Goal: Task Accomplishment & Management: Manage account settings

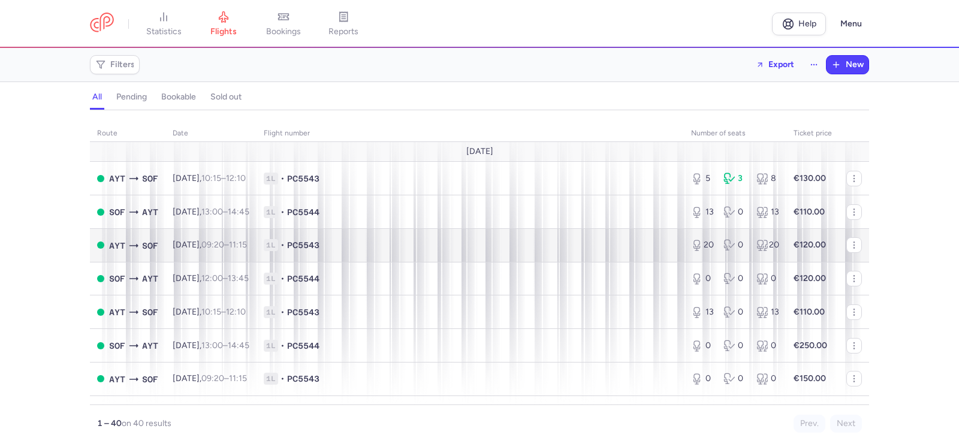
scroll to position [60, 0]
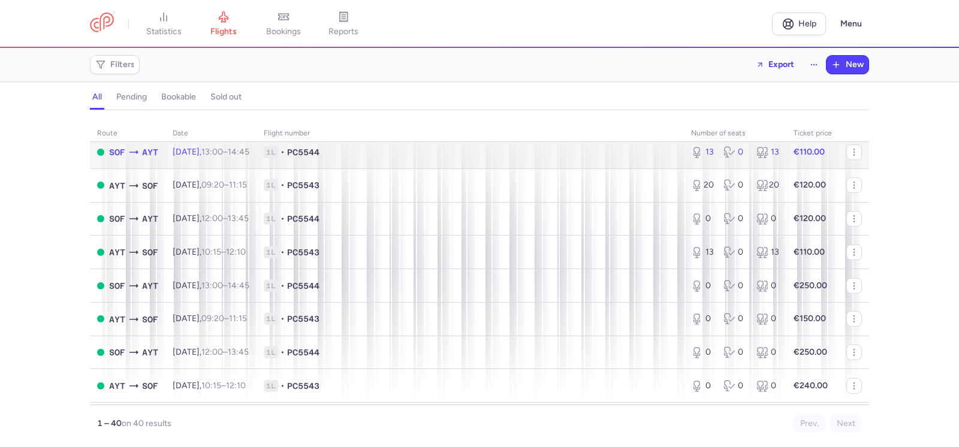
click at [700, 150] on div "13" at bounding box center [702, 152] width 23 height 12
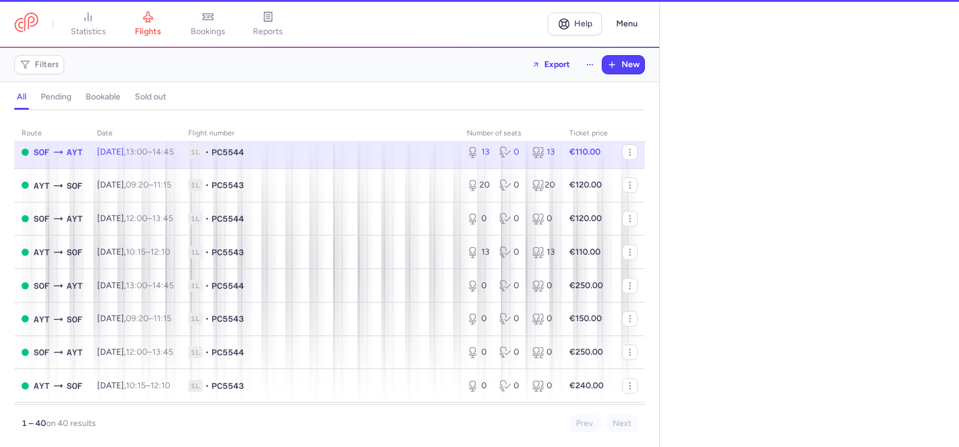
select select "hours"
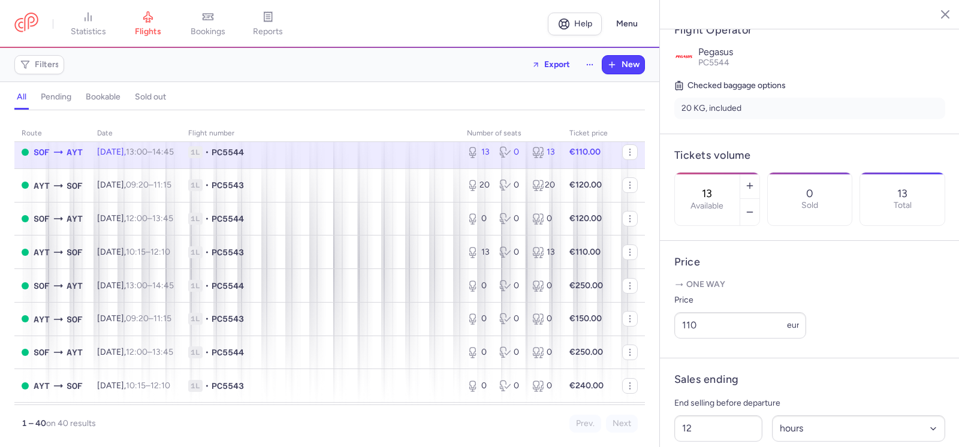
scroll to position [240, 0]
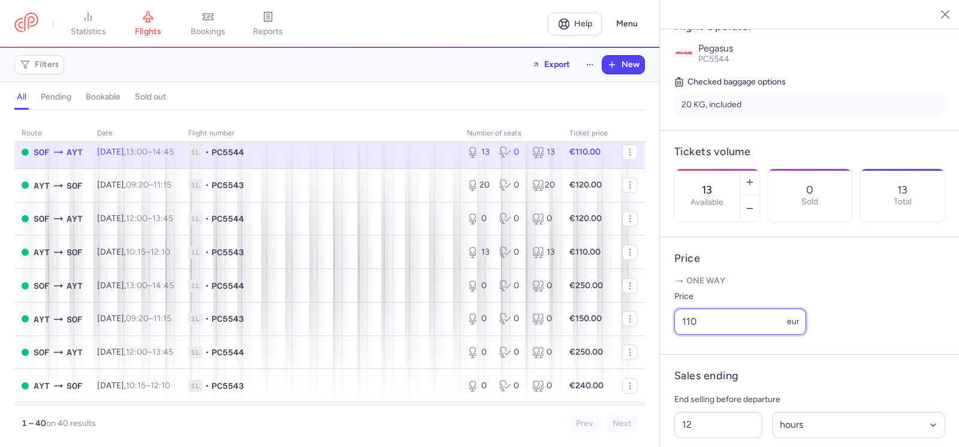
click at [715, 335] on input "110" at bounding box center [740, 322] width 132 height 26
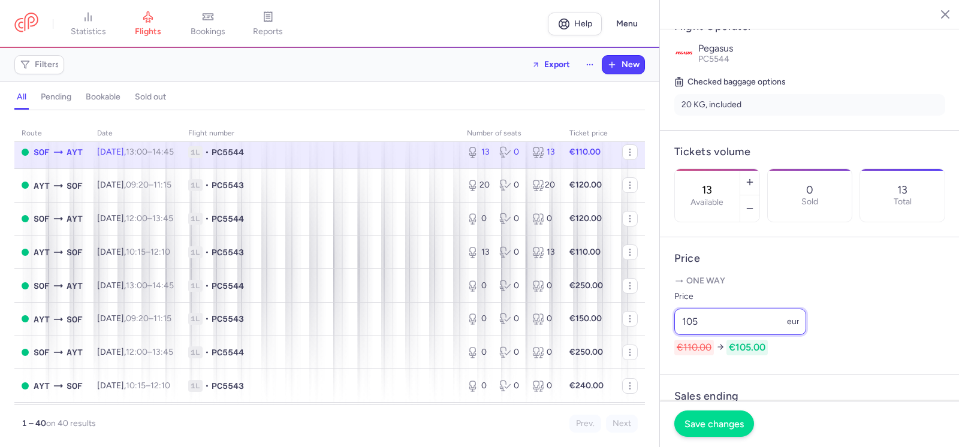
type input "105"
click at [740, 422] on span "Save changes" at bounding box center [713, 423] width 59 height 11
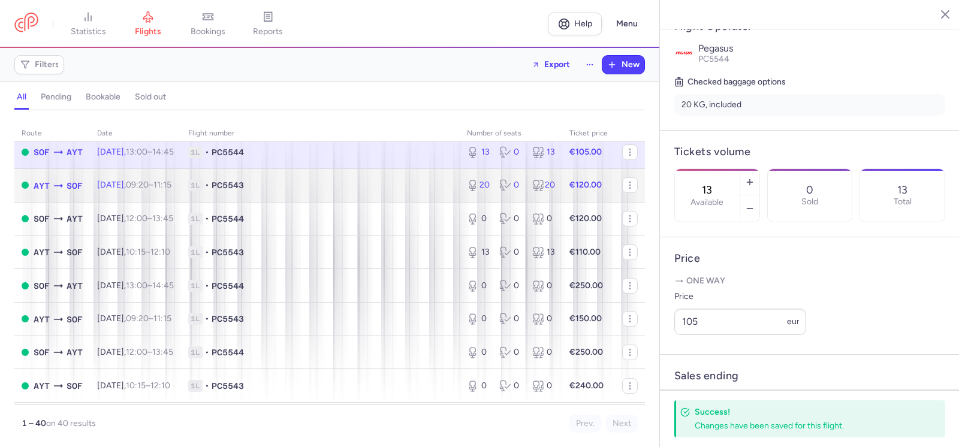
click at [467, 182] on icon at bounding box center [473, 185] width 12 height 12
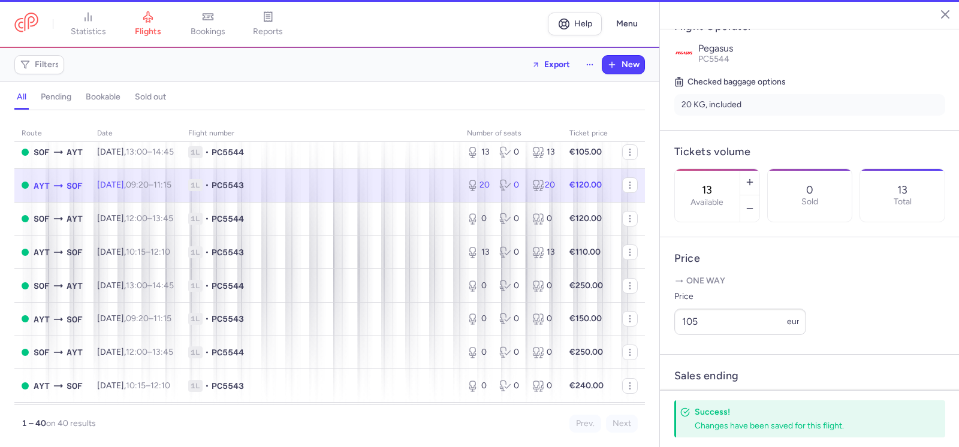
type input "20"
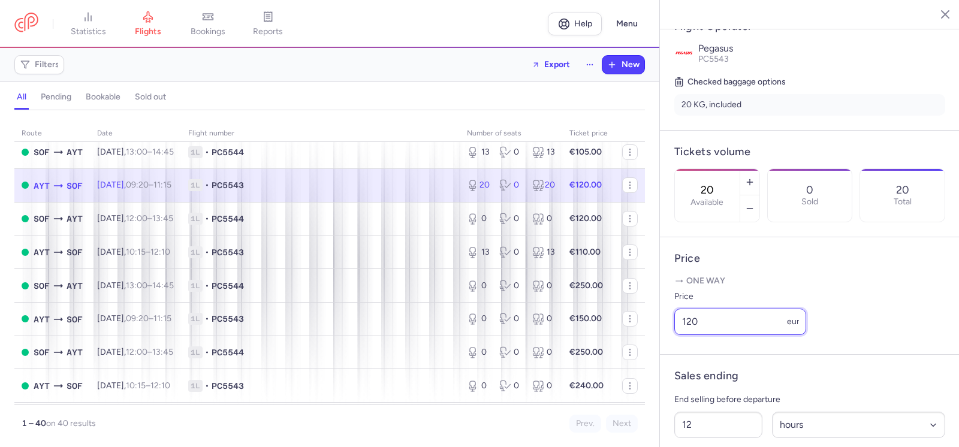
click at [705, 335] on input "120" at bounding box center [740, 322] width 132 height 26
drag, startPoint x: 706, startPoint y: 354, endPoint x: 669, endPoint y: 354, distance: 36.5
click at [669, 354] on article "Price One way Price 120 eur" at bounding box center [810, 295] width 300 height 117
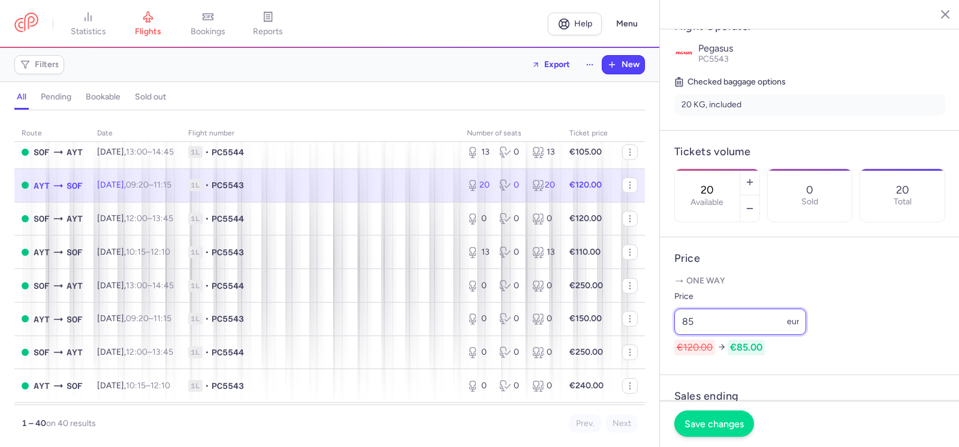
type input "85"
click at [723, 421] on span "Save changes" at bounding box center [713, 423] width 59 height 11
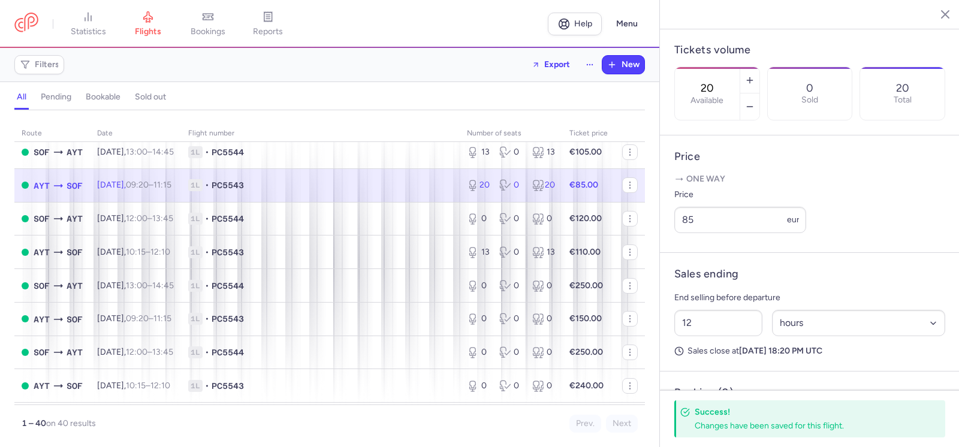
scroll to position [359, 0]
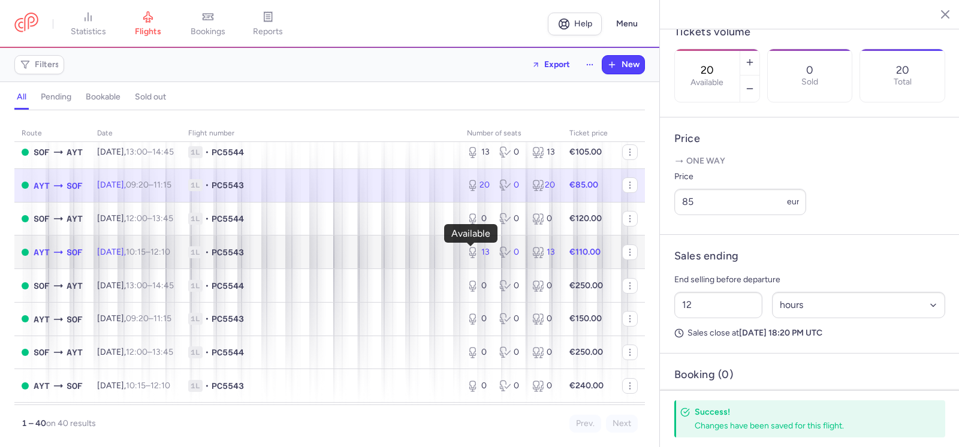
click at [472, 255] on icon at bounding box center [474, 252] width 14 height 12
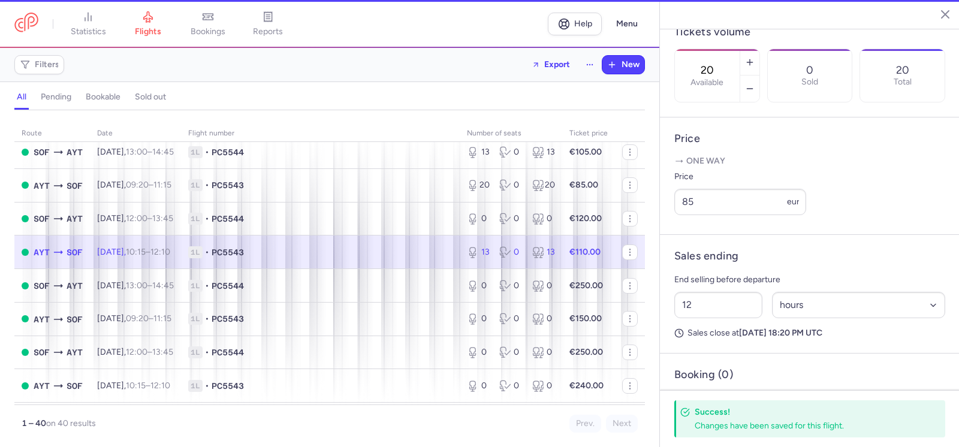
type input "13"
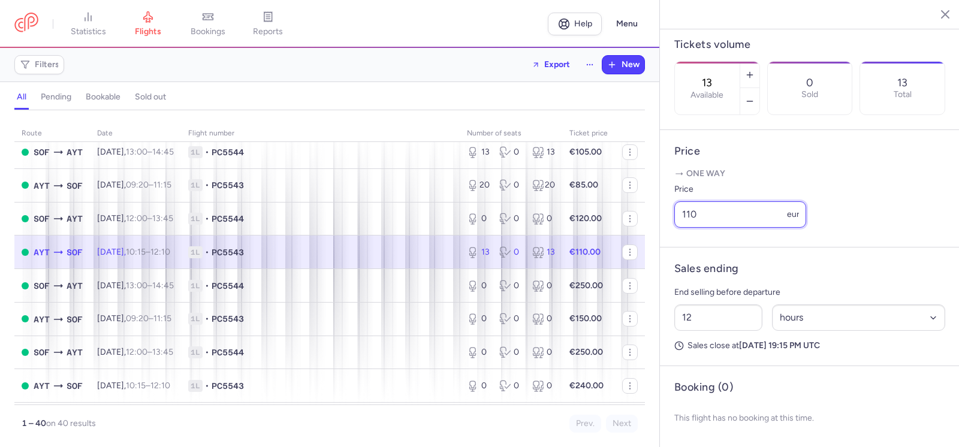
click at [704, 228] on input "110" at bounding box center [740, 214] width 132 height 26
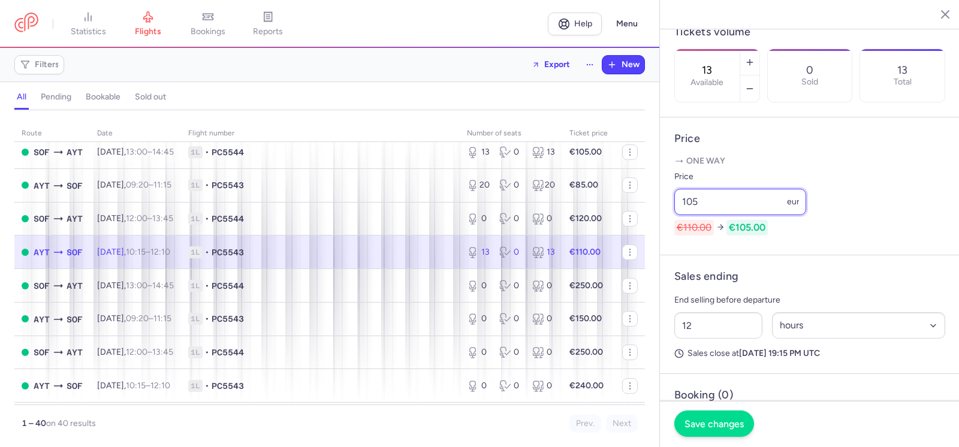
type input "105"
click at [714, 423] on span "Save changes" at bounding box center [713, 423] width 59 height 11
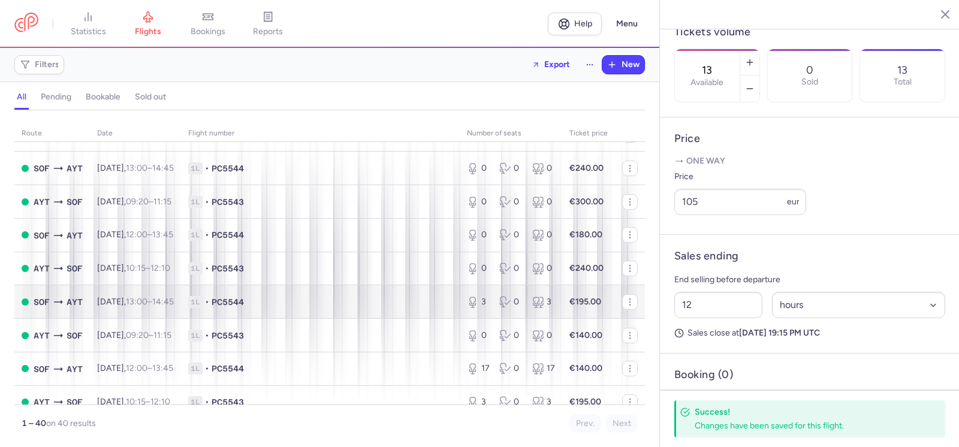
scroll to position [659, 0]
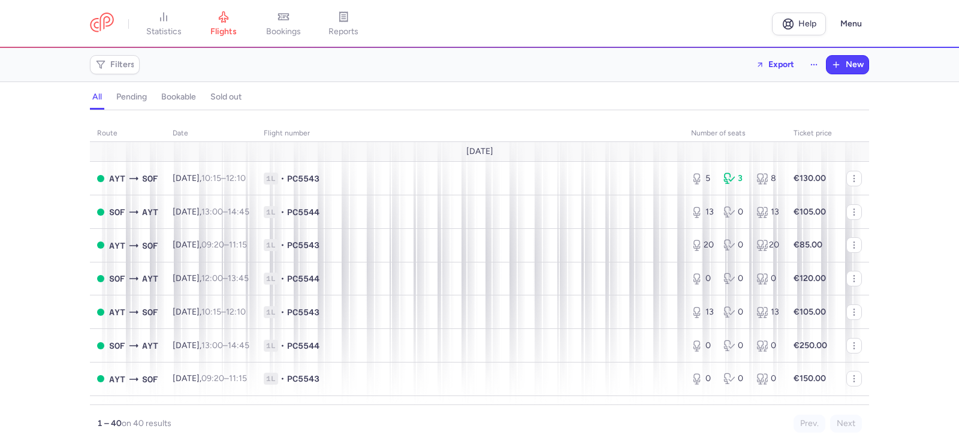
click at [22, 247] on div "route date Flight number number of seats Ticket price August 25 AYT SOF Sat, 16…" at bounding box center [479, 282] width 959 height 330
click at [41, 289] on div "route date Flight number number of seats Ticket price August 25 AYT SOF Sat, 16…" at bounding box center [479, 282] width 959 height 330
